Goal: Use online tool/utility: Utilize a website feature to perform a specific function

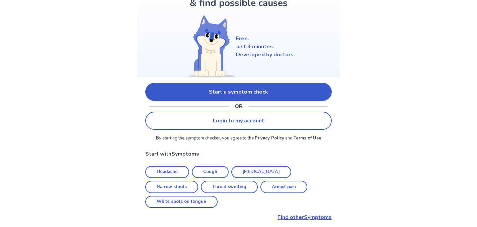
scroll to position [56, 0]
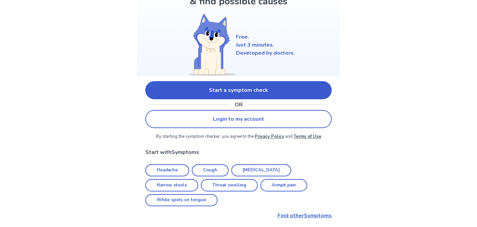
click at [274, 93] on link "Start a symptom check" at bounding box center [238, 90] width 186 height 18
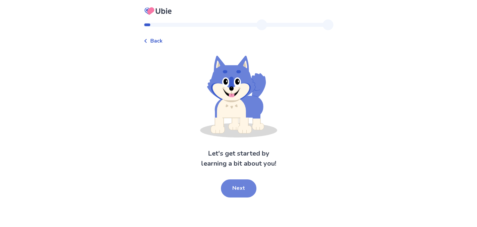
click at [236, 189] on button "Next" at bounding box center [238, 188] width 35 height 18
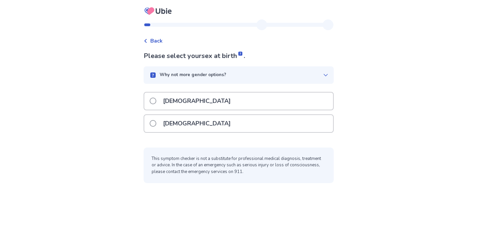
click at [155, 102] on span at bounding box center [153, 100] width 7 height 7
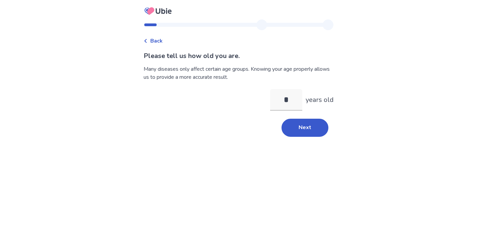
type input "**"
click at [304, 132] on button "Next" at bounding box center [305, 128] width 47 height 18
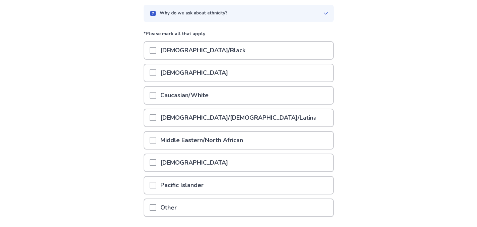
scroll to position [67, 0]
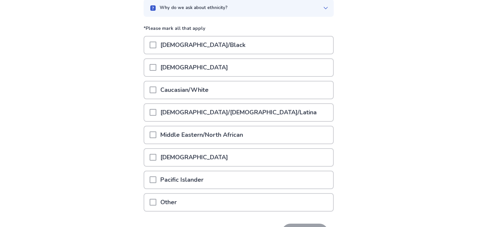
click at [156, 90] on span at bounding box center [153, 89] width 7 height 7
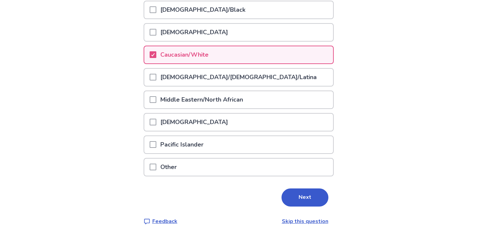
scroll to position [111, 0]
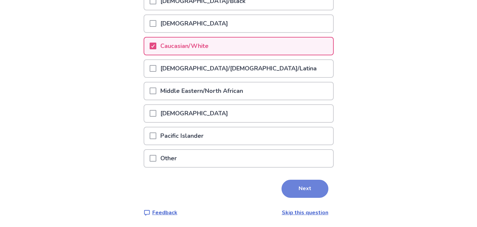
click at [303, 186] on button "Next" at bounding box center [305, 188] width 47 height 18
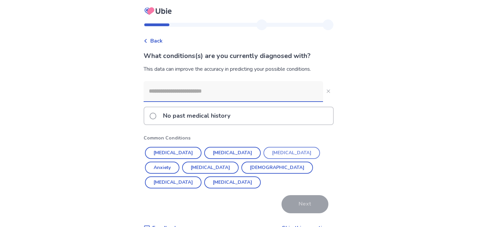
click at [267, 151] on button "Depression" at bounding box center [292, 153] width 57 height 12
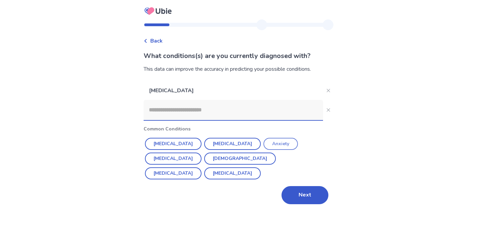
click at [264, 144] on button "Anxiety" at bounding box center [281, 144] width 34 height 12
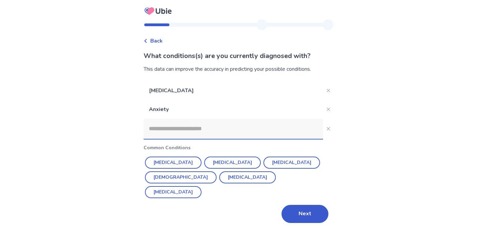
click at [183, 131] on input at bounding box center [233, 129] width 179 height 20
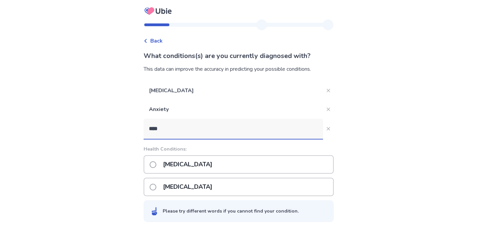
type input "****"
click at [156, 166] on span at bounding box center [153, 164] width 7 height 7
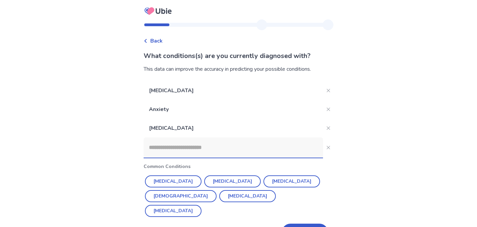
scroll to position [23, 0]
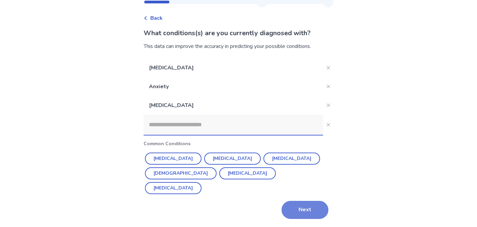
click at [304, 213] on button "Next" at bounding box center [305, 210] width 47 height 18
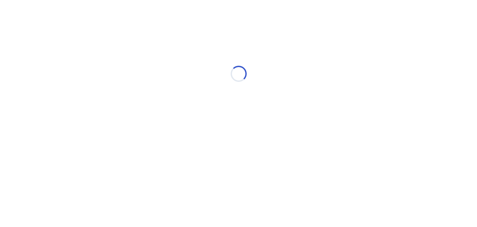
scroll to position [0, 0]
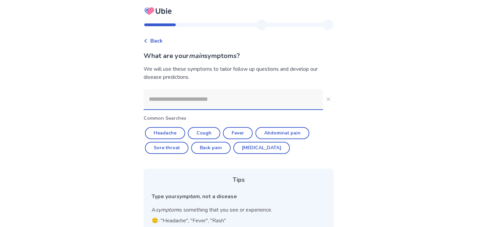
click at [162, 100] on input at bounding box center [233, 99] width 179 height 20
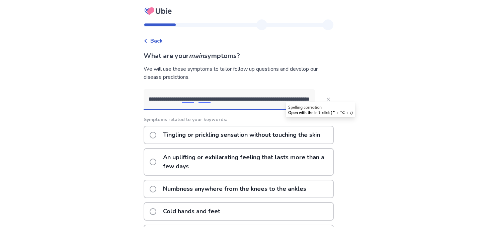
click at [292, 99] on input "**********" at bounding box center [229, 99] width 171 height 20
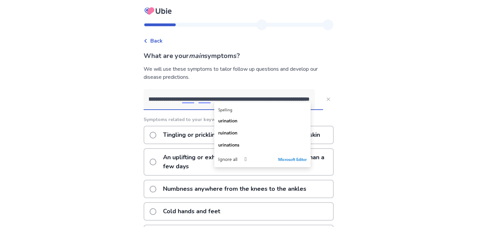
click at [292, 99] on input "**********" at bounding box center [229, 99] width 171 height 20
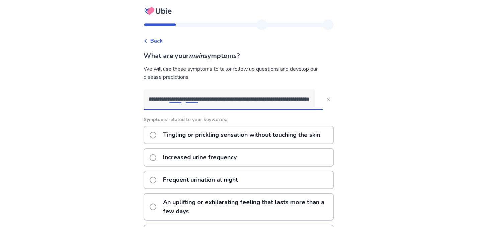
type input "**********"
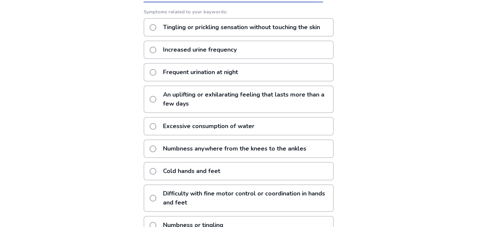
click at [156, 31] on span at bounding box center [153, 27] width 7 height 7
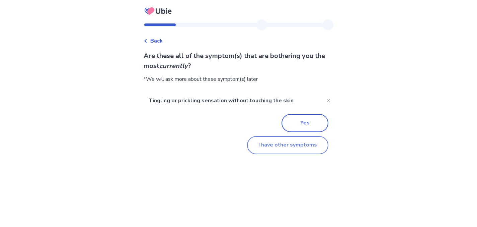
click at [271, 146] on button "I have other symptoms" at bounding box center [287, 145] width 81 height 18
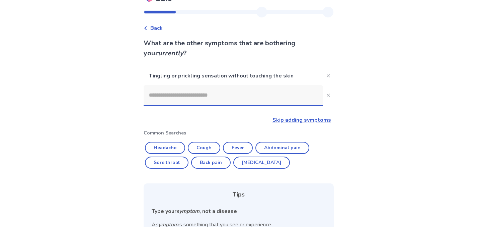
click at [169, 98] on input at bounding box center [233, 95] width 179 height 20
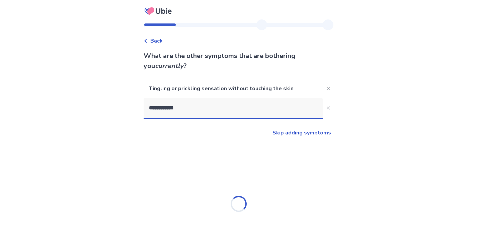
type input "**********"
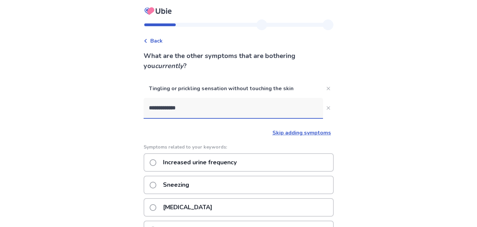
click at [197, 162] on p "Increased urine frequency" at bounding box center [200, 162] width 82 height 17
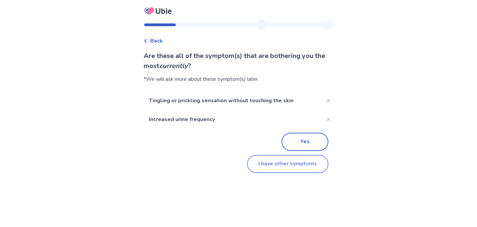
click at [276, 167] on button "I have other symptoms" at bounding box center [287, 164] width 81 height 18
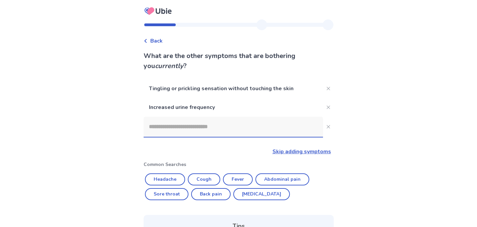
click at [167, 130] on input at bounding box center [233, 127] width 179 height 20
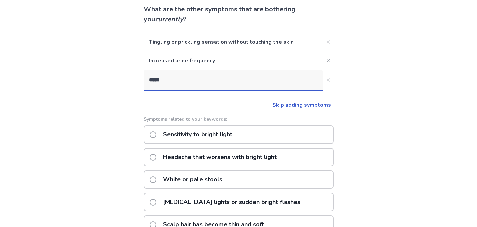
scroll to position [49, 0]
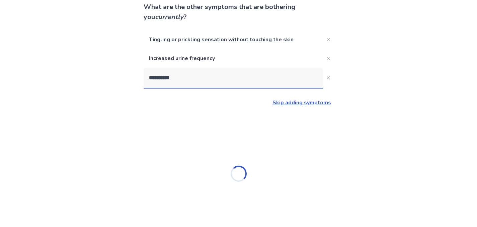
type input "**********"
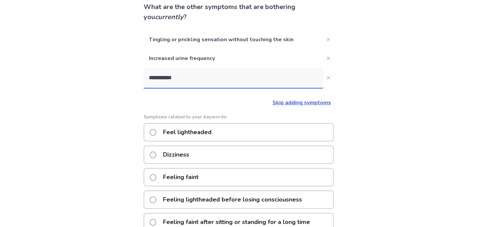
click at [156, 134] on span at bounding box center [153, 132] width 7 height 7
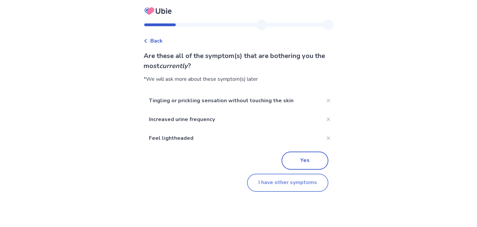
click at [275, 184] on button "I have other symptoms" at bounding box center [287, 182] width 81 height 18
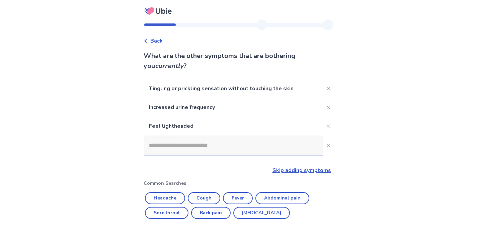
scroll to position [49, 0]
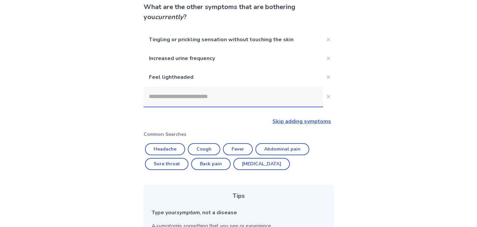
click at [168, 100] on input at bounding box center [233, 96] width 179 height 20
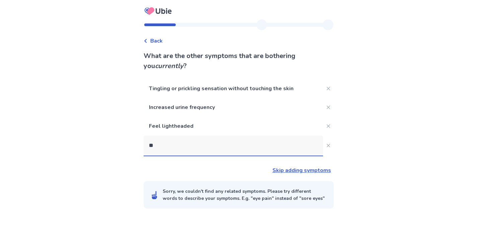
scroll to position [0, 0]
type input "*"
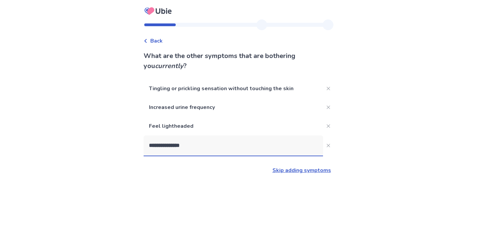
type input "**********"
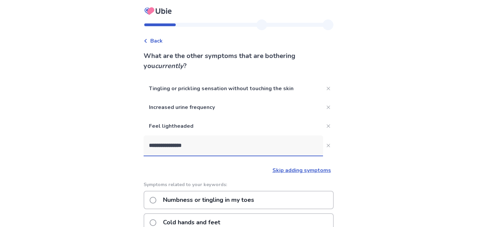
click at [156, 201] on span at bounding box center [153, 200] width 7 height 7
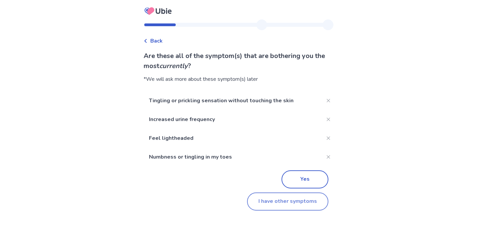
click at [292, 204] on button "I have other symptoms" at bounding box center [287, 201] width 81 height 18
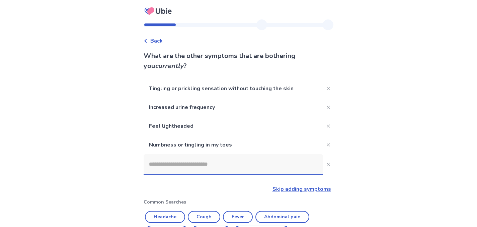
click at [179, 164] on input at bounding box center [233, 164] width 179 height 20
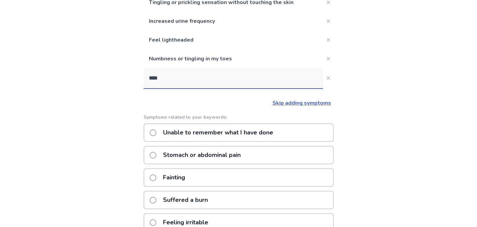
scroll to position [85, 0]
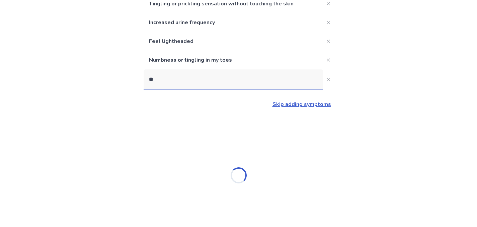
type input "*"
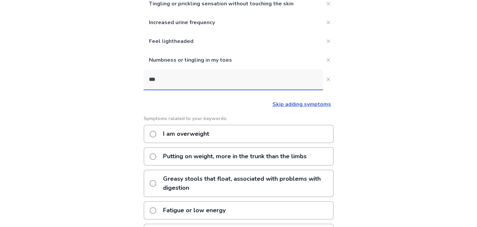
type input "****"
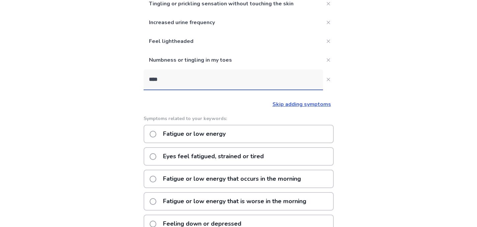
click at [156, 200] on span at bounding box center [153, 201] width 7 height 7
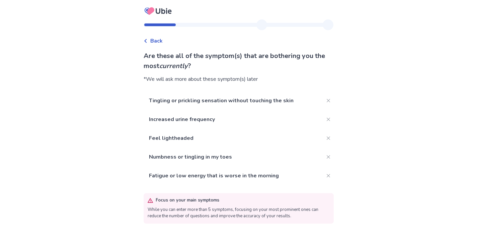
scroll to position [24, 0]
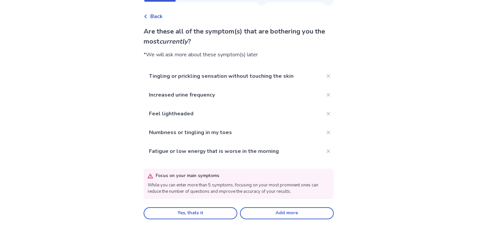
click at [333, 146] on div "Back Are these all of the symptom(s) that are bothering you the most currently …" at bounding box center [238, 111] width 201 height 232
click at [208, 215] on button "Yes, thats it" at bounding box center [191, 213] width 94 height 12
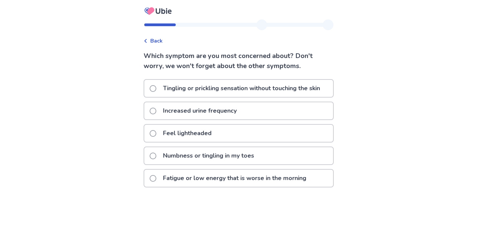
click at [156, 91] on span at bounding box center [153, 88] width 7 height 7
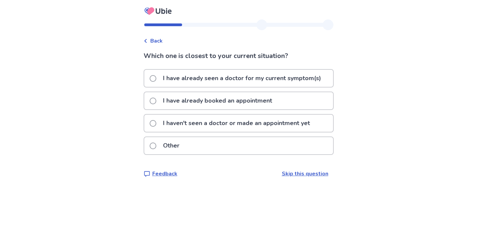
click at [156, 144] on span at bounding box center [153, 145] width 7 height 7
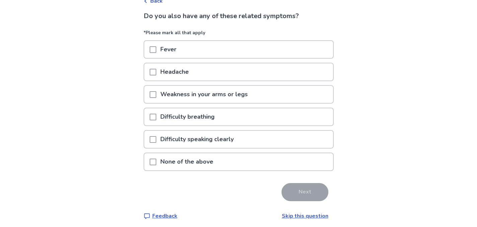
scroll to position [44, 0]
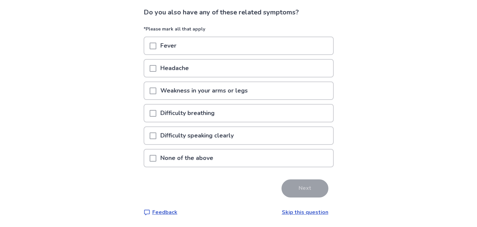
click at [156, 157] on span at bounding box center [153, 158] width 7 height 7
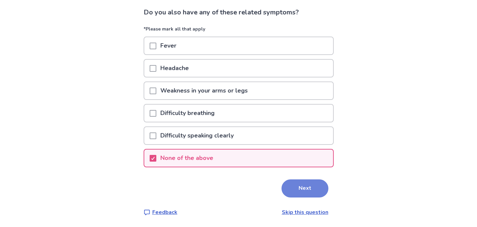
click at [308, 187] on button "Next" at bounding box center [305, 188] width 47 height 18
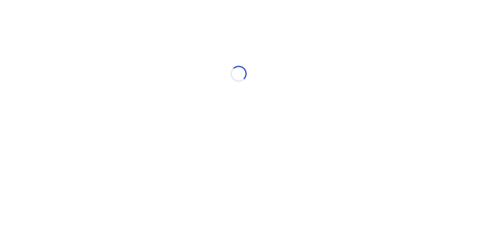
select select "*"
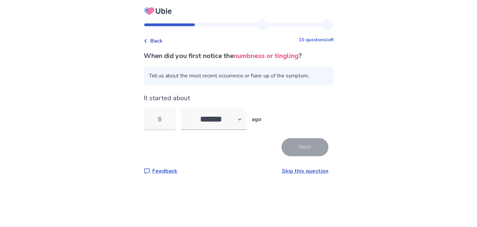
click at [162, 121] on input "tel" at bounding box center [160, 118] width 32 height 21
type input "*"
click at [307, 147] on button "Next" at bounding box center [305, 147] width 47 height 18
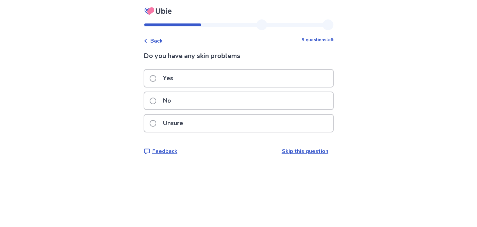
click at [156, 102] on span at bounding box center [153, 100] width 7 height 7
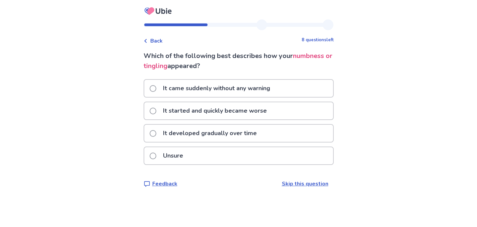
click at [156, 133] on span at bounding box center [153, 133] width 7 height 7
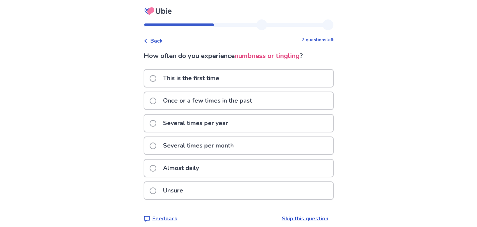
click at [156, 167] on span at bounding box center [153, 168] width 7 height 7
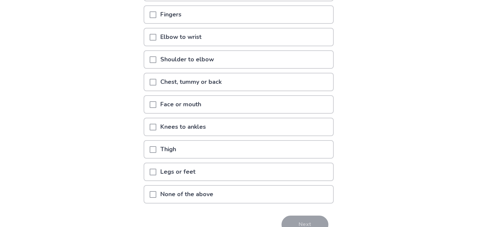
scroll to position [99, 0]
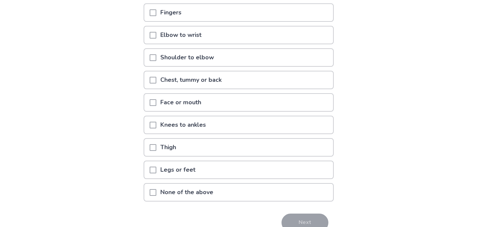
click at [156, 169] on span at bounding box center [153, 169] width 7 height 7
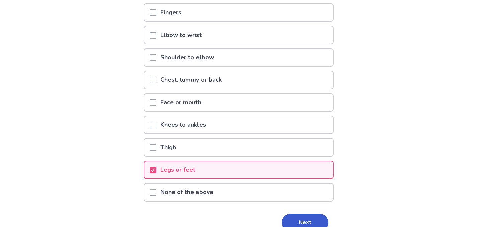
click at [156, 16] on div at bounding box center [153, 12] width 7 height 17
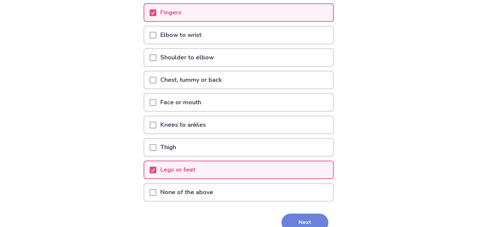
click at [289, 219] on button "Next" at bounding box center [305, 222] width 47 height 18
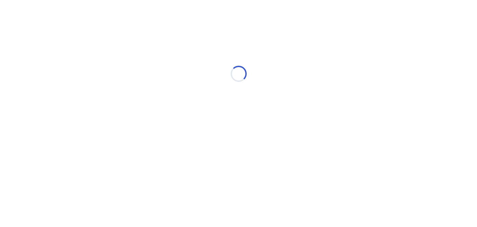
scroll to position [0, 0]
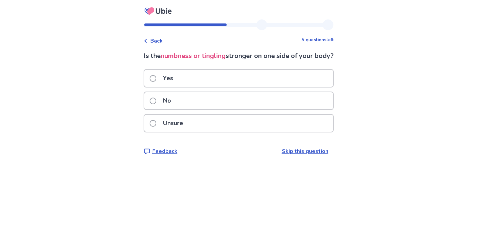
click at [156, 104] on span at bounding box center [153, 100] width 7 height 7
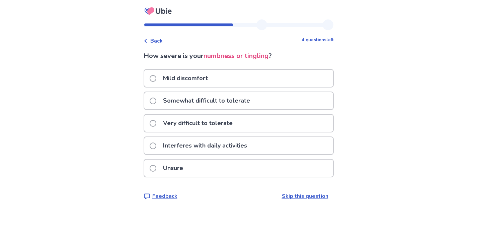
click at [156, 79] on span at bounding box center [153, 78] width 7 height 7
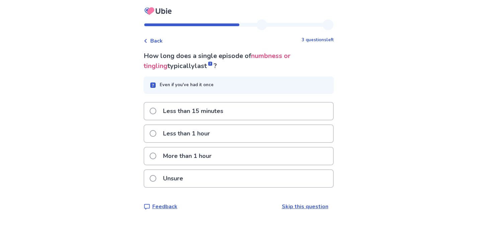
click at [156, 158] on span at bounding box center [153, 155] width 7 height 7
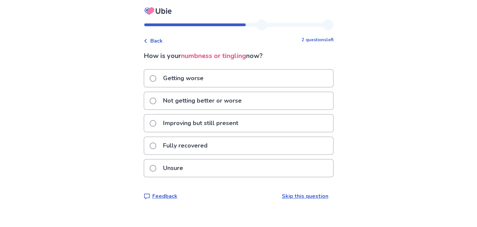
click at [154, 103] on label "Not getting better or worse" at bounding box center [198, 100] width 96 height 17
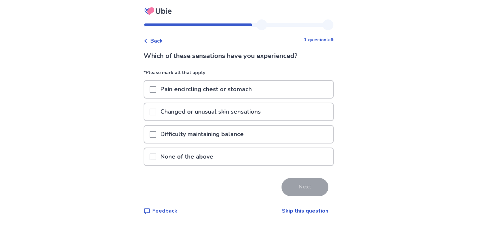
click at [173, 156] on p "None of the above" at bounding box center [186, 156] width 61 height 17
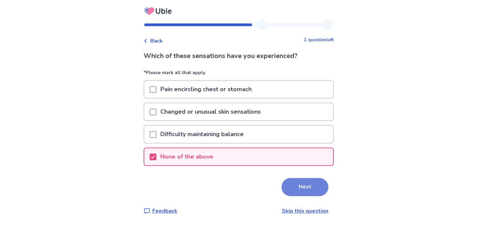
click at [310, 190] on button "Next" at bounding box center [305, 187] width 47 height 18
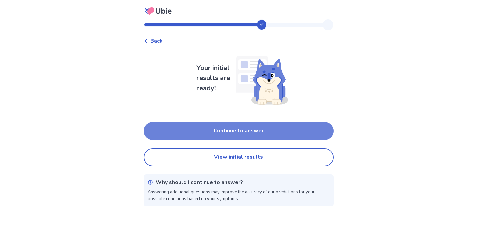
click at [270, 134] on button "Continue to answer" at bounding box center [239, 131] width 190 height 18
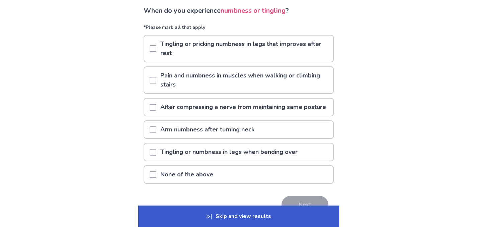
scroll to position [47, 0]
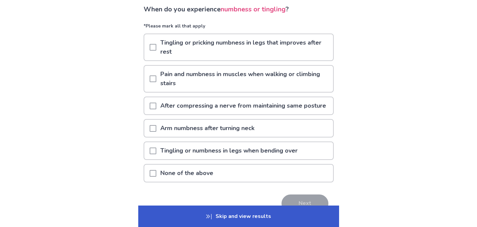
click at [156, 49] on span at bounding box center [153, 47] width 7 height 7
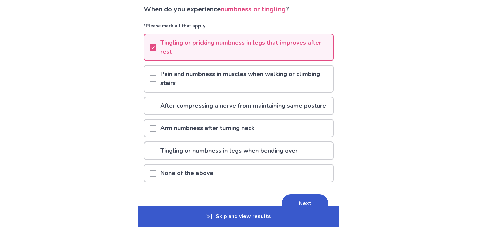
click at [155, 78] on span at bounding box center [153, 78] width 7 height 7
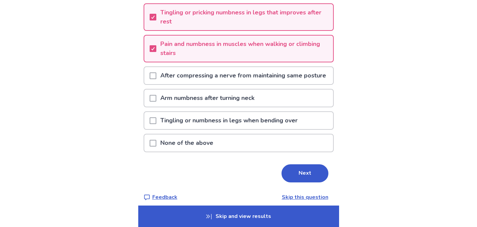
scroll to position [92, 0]
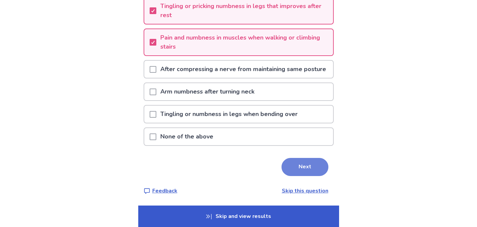
click at [306, 169] on button "Next" at bounding box center [305, 167] width 47 height 18
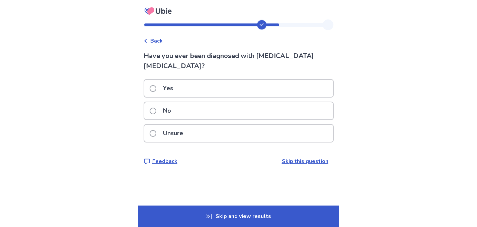
click at [156, 107] on span at bounding box center [153, 110] width 7 height 7
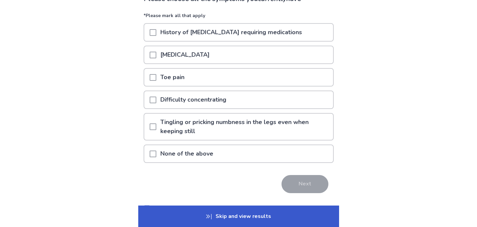
scroll to position [58, 0]
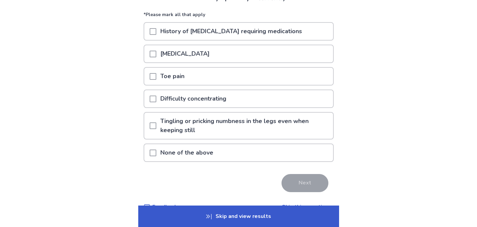
click at [156, 75] on span at bounding box center [153, 76] width 7 height 7
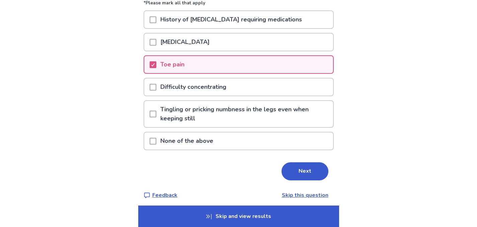
scroll to position [74, 0]
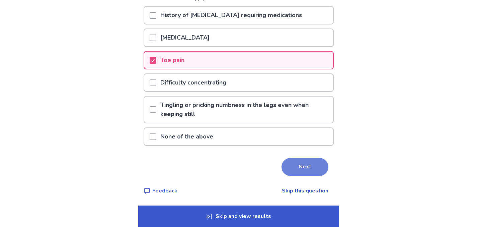
click at [296, 166] on button "Next" at bounding box center [305, 167] width 47 height 18
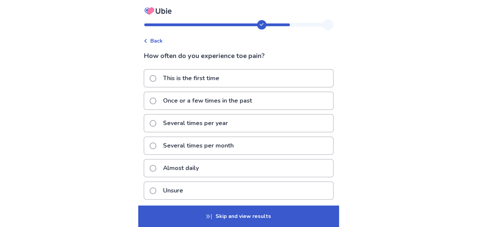
click at [156, 124] on span at bounding box center [153, 123] width 7 height 7
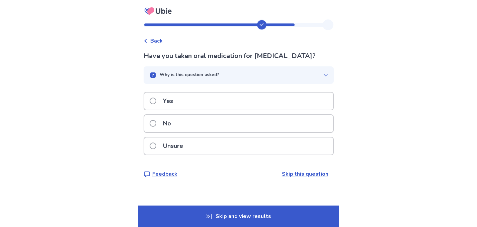
click at [156, 124] on span at bounding box center [153, 123] width 7 height 7
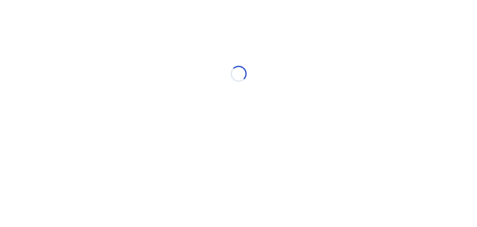
select select "*"
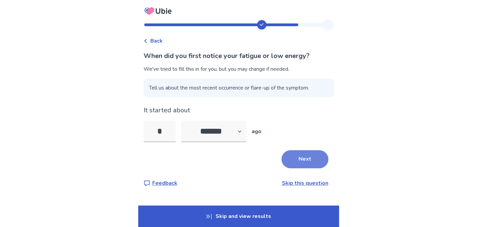
click at [307, 163] on button "Next" at bounding box center [305, 159] width 47 height 18
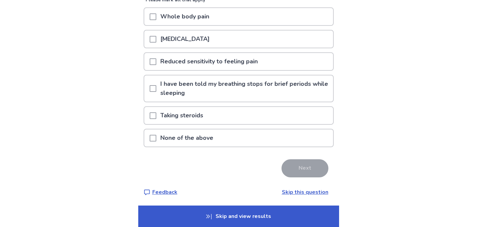
scroll to position [74, 0]
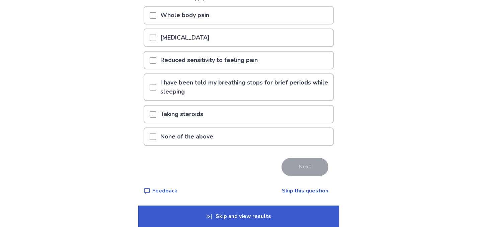
click at [167, 137] on p "None of the above" at bounding box center [186, 136] width 61 height 17
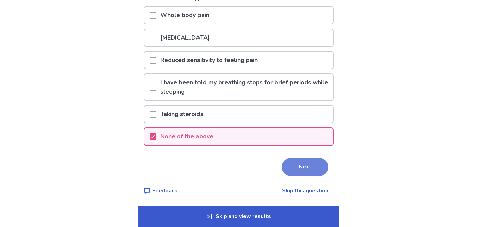
click at [314, 169] on button "Next" at bounding box center [305, 167] width 47 height 18
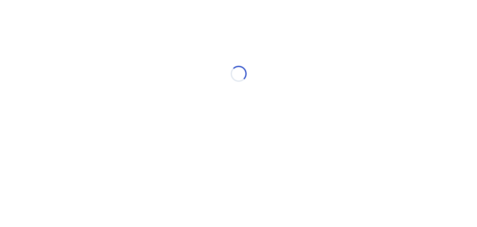
scroll to position [0, 0]
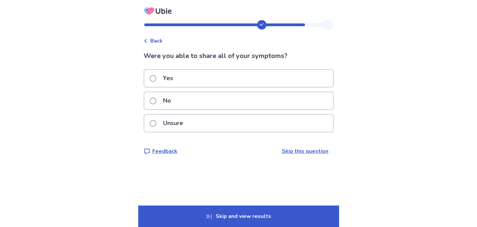
click at [155, 78] on span at bounding box center [153, 78] width 7 height 7
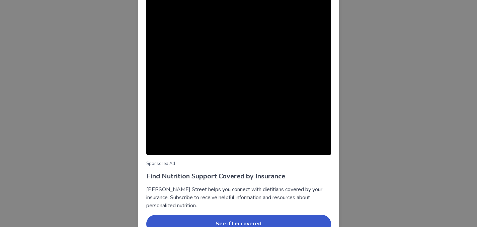
scroll to position [52, 0]
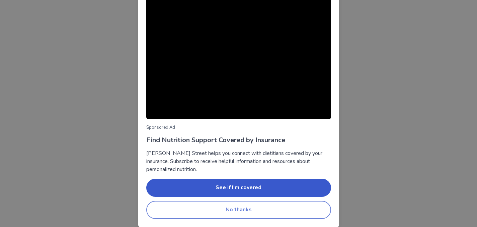
click at [253, 208] on button "No thanks" at bounding box center [238, 210] width 185 height 18
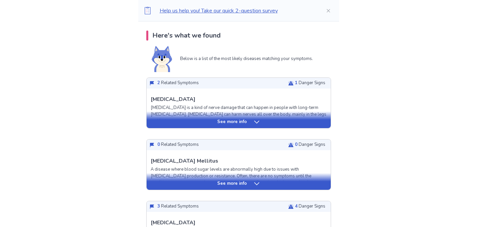
scroll to position [137, 0]
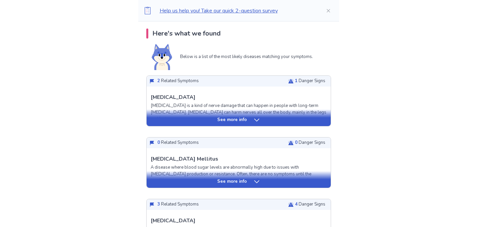
click at [254, 120] on icon at bounding box center [256, 120] width 7 height 7
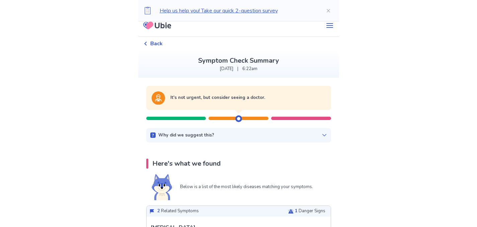
scroll to position [0, 0]
